Goal: Book appointment/travel/reservation

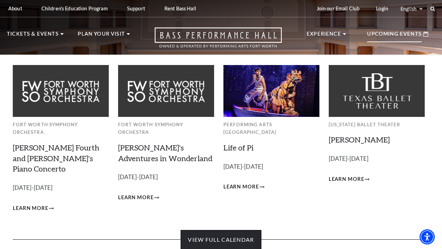
click at [214, 230] on link "View Full Calendar" at bounding box center [221, 239] width 80 height 19
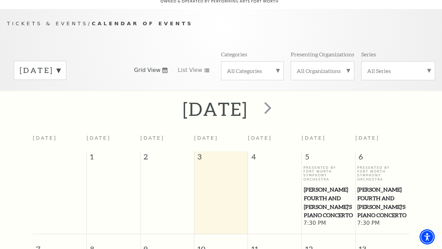
scroll to position [74, 0]
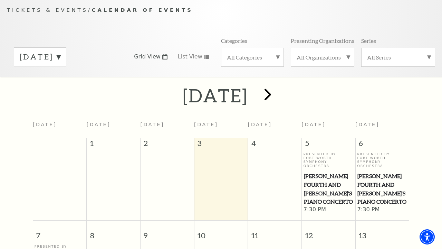
click at [278, 85] on span "next" at bounding box center [268, 94] width 20 height 20
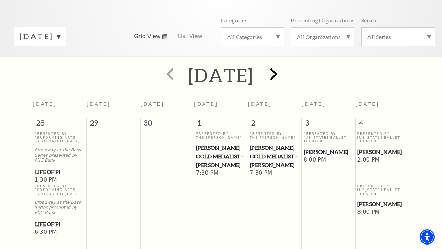
scroll to position [94, 0]
click at [284, 68] on span "next" at bounding box center [274, 74] width 20 height 20
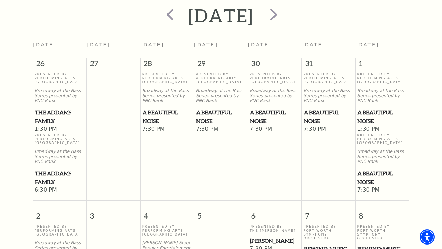
scroll to position [155, 0]
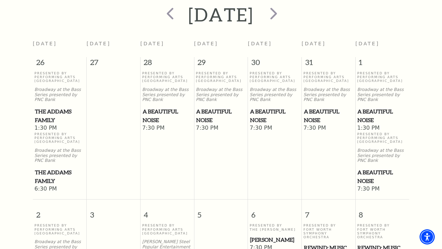
click at [156, 107] on span "A Beautiful Noise" at bounding box center [167, 115] width 49 height 17
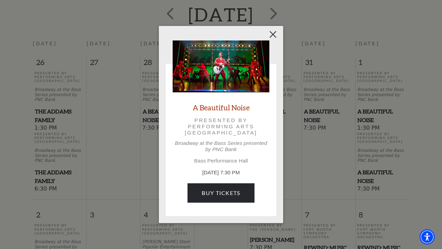
click at [274, 35] on button "Close" at bounding box center [273, 34] width 13 height 13
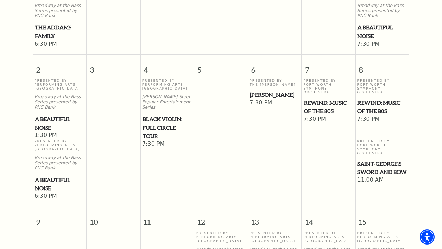
scroll to position [300, 0]
click at [327, 98] on span "REWIND: Music of the 80s" at bounding box center [328, 106] width 49 height 17
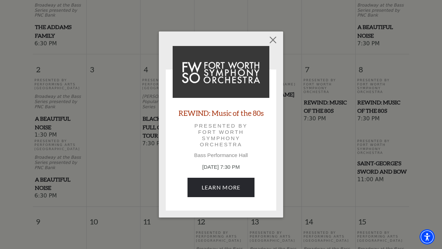
click at [239, 114] on link "REWIND: Music of the 80s" at bounding box center [221, 112] width 85 height 9
click at [240, 113] on link "REWIND: Music of the 80s" at bounding box center [221, 112] width 85 height 9
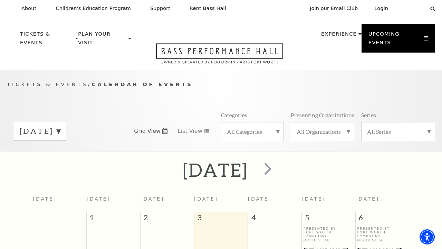
scroll to position [300, 0]
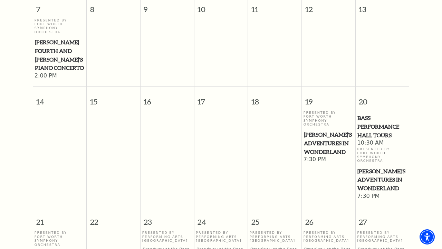
click at [230, 155] on td at bounding box center [221, 155] width 54 height 89
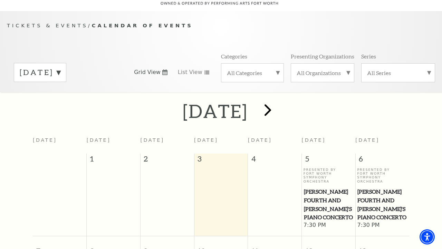
click at [278, 103] on span "next" at bounding box center [268, 110] width 20 height 20
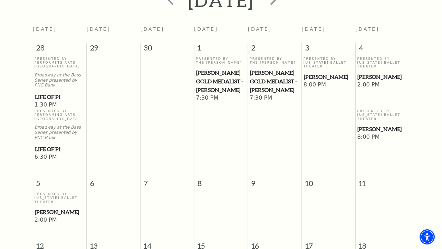
scroll to position [0, 0]
